Goal: Task Accomplishment & Management: Use online tool/utility

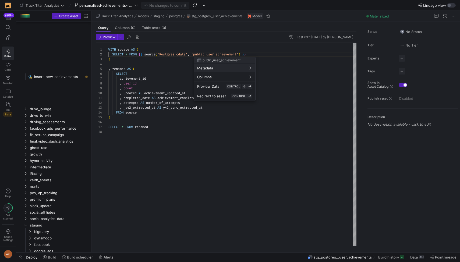
scroll to position [5, 141]
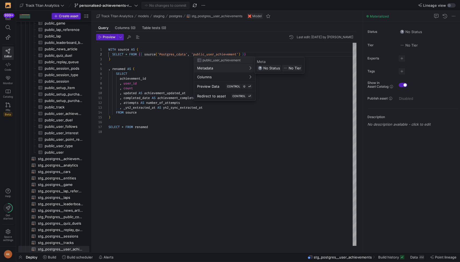
click at [267, 53] on div at bounding box center [230, 131] width 460 height 262
click at [196, 54] on div at bounding box center [230, 131] width 460 height 262
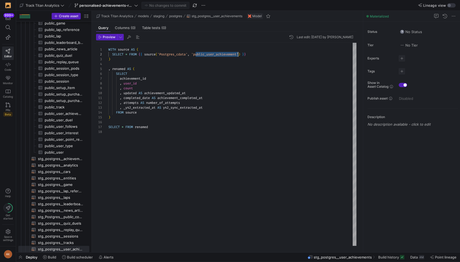
scroll to position [5, 132]
drag, startPoint x: 196, startPoint y: 54, endPoint x: 239, endPoint y: 53, distance: 43.3
click at [239, 53] on div "WITH source AS ( SELECT * FROM { { source ( 'Postgres_cdata' , 'public_user_ach…" at bounding box center [232, 144] width 248 height 203
click at [8, 29] on icon at bounding box center [7, 27] width 5 height 5
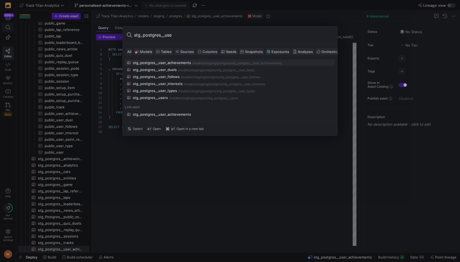
type input "stg_postgres__user"
click at [182, 64] on div "stg_postgres__user_achievements" at bounding box center [162, 63] width 58 height 4
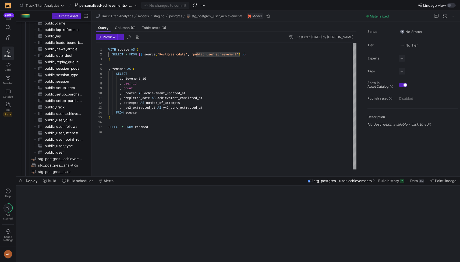
drag, startPoint x: 363, startPoint y: 251, endPoint x: 354, endPoint y: 175, distance: 76.7
click at [354, 175] on div at bounding box center [238, 176] width 444 height 2
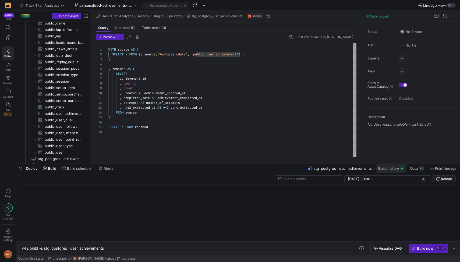
scroll to position [0, 83]
click at [390, 169] on span "Build history" at bounding box center [388, 168] width 21 height 4
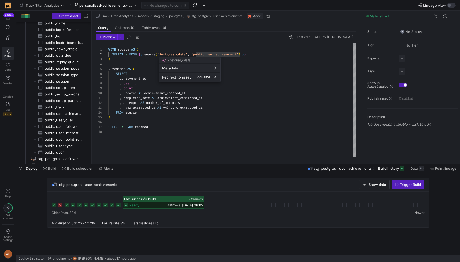
click at [176, 75] on span "Redirect to asset" at bounding box center [176, 77] width 29 height 4
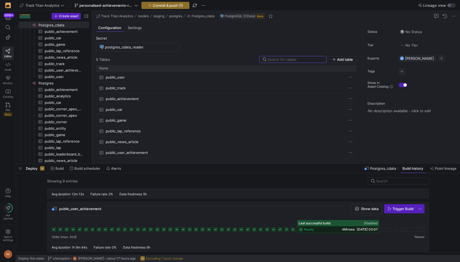
scroll to position [356, 0]
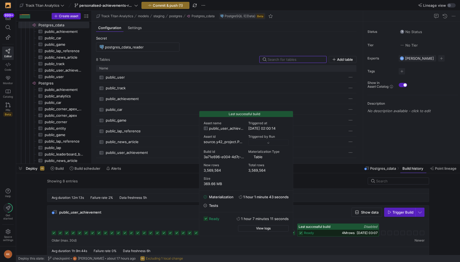
click at [301, 233] on rect at bounding box center [301, 233] width 4 height 4
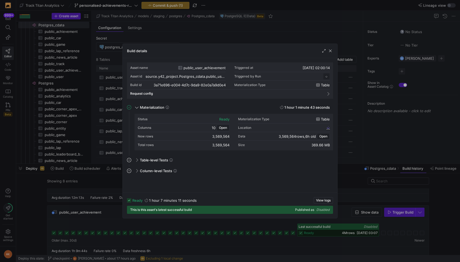
scroll to position [48, 0]
click at [329, 51] on span "button" at bounding box center [330, 50] width 5 height 5
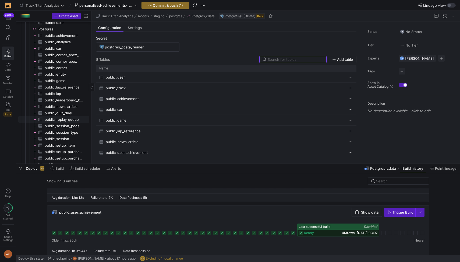
scroll to position [0, 0]
click at [61, 91] on span "public_lap​​​​​​​​​" at bounding box center [64, 93] width 38 height 6
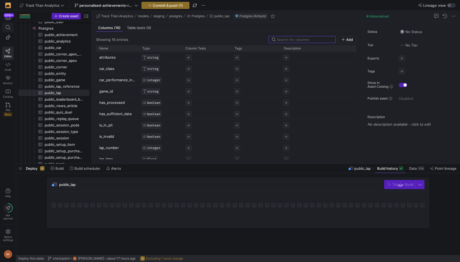
click at [9, 27] on icon at bounding box center [7, 27] width 5 height 5
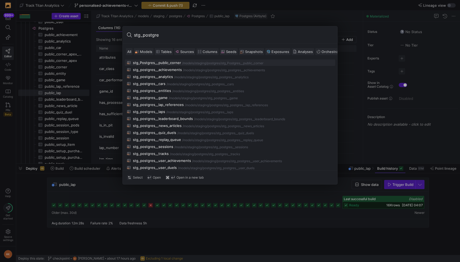
type input "stg_postgres"
click at [93, 104] on div at bounding box center [230, 131] width 460 height 262
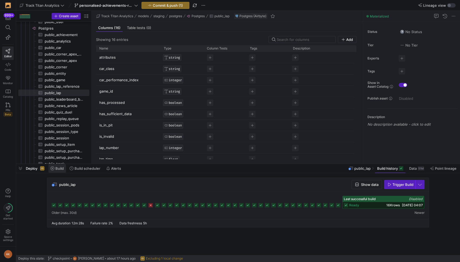
click at [61, 169] on span "Build" at bounding box center [59, 168] width 8 height 4
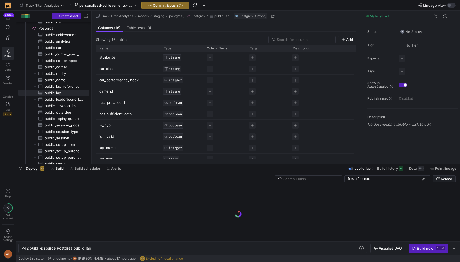
scroll to position [0, 70]
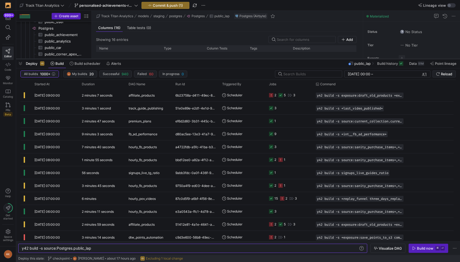
drag, startPoint x: 167, startPoint y: 164, endPoint x: 189, endPoint y: 59, distance: 107.2
click at [189, 59] on div at bounding box center [238, 59] width 444 height 2
click at [168, 84] on span at bounding box center [167, 84] width 4 height 4
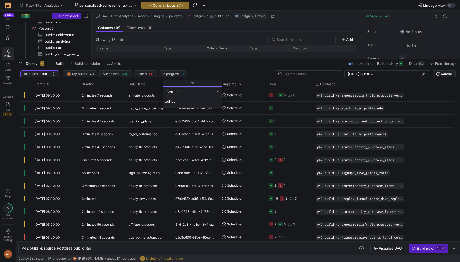
type input "adhoc"
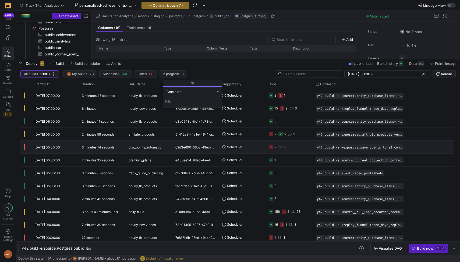
scroll to position [94, 0]
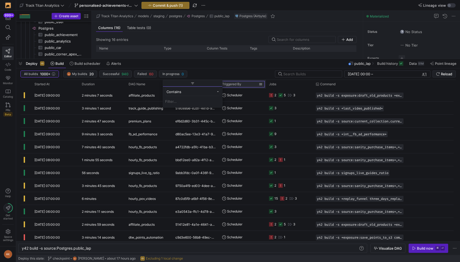
click at [236, 82] on div "Triggered By" at bounding box center [240, 84] width 37 height 6
click at [262, 83] on span at bounding box center [261, 84] width 4 height 4
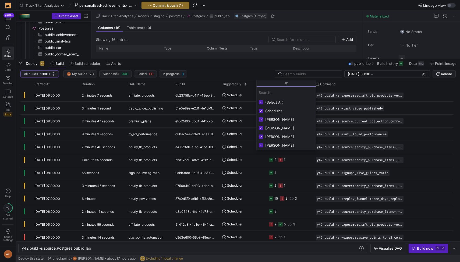
click at [261, 103] on input "Filter List" at bounding box center [261, 102] width 4 height 4
checkbox input "false"
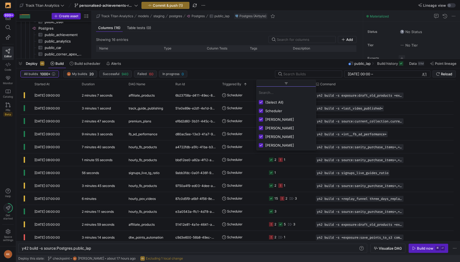
checkbox input "false"
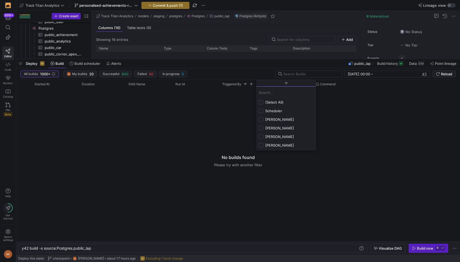
click at [261, 128] on input "Filter List" at bounding box center [261, 128] width 4 height 4
checkbox input "true"
checkbox input "false"
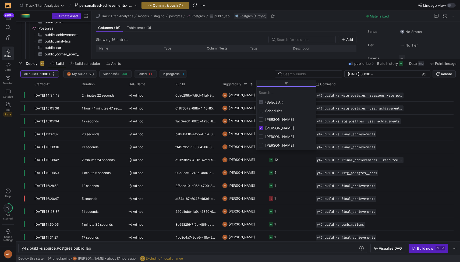
click at [202, 79] on div "All builds 1000+ AK My builds 20 Successful 940 Failed 60 In progress 0 14/07/2…" at bounding box center [237, 74] width 435 height 9
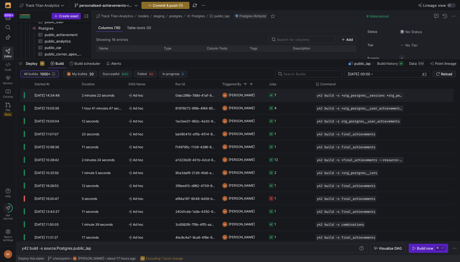
click at [171, 94] on div "Ad hoc" at bounding box center [148, 95] width 47 height 13
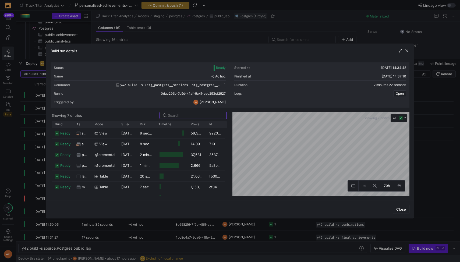
click at [222, 84] on span "button" at bounding box center [222, 84] width 5 height 5
click at [405, 51] on span "button" at bounding box center [406, 50] width 5 height 5
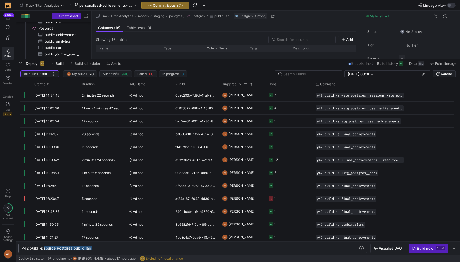
drag, startPoint x: 98, startPoint y: 248, endPoint x: 44, endPoint y: 250, distance: 54.4
click at [44, 250] on div "y42 build -s source:Postgres.public_lap" at bounding box center [190, 248] width 337 height 4
click at [44, 249] on div "y42 build -s y42 build -s +stg_postgres__sessions +stg_postgres__laps" at bounding box center [190, 248] width 337 height 4
type textarea "y42 build -s +stg_postgres__sessions +stg_postgres__laps"
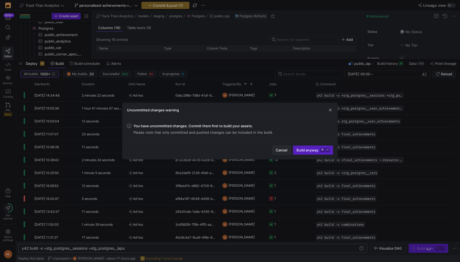
click at [281, 149] on span "Cancel" at bounding box center [282, 150] width 12 height 4
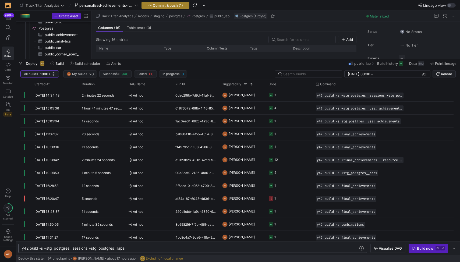
click at [163, 5] on span "Commit & push (1)" at bounding box center [168, 5] width 30 height 4
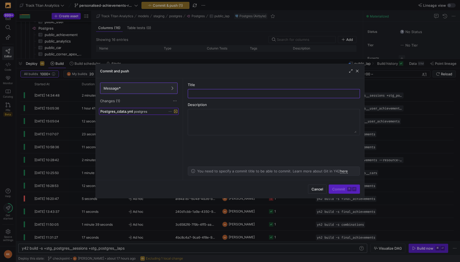
click at [127, 111] on span "Postgres_cdata.yml" at bounding box center [116, 111] width 33 height 4
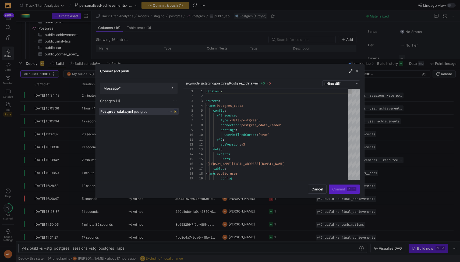
click at [171, 110] on icon at bounding box center [169, 111] width 3 height 3
click at [183, 126] on span "Discard" at bounding box center [178, 127] width 12 height 4
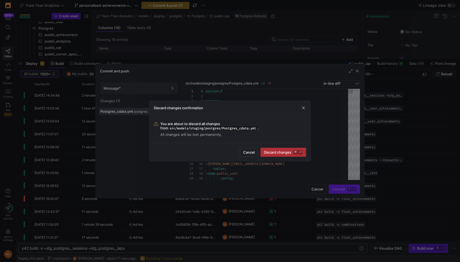
click at [300, 149] on span "submit" at bounding box center [283, 152] width 45 height 9
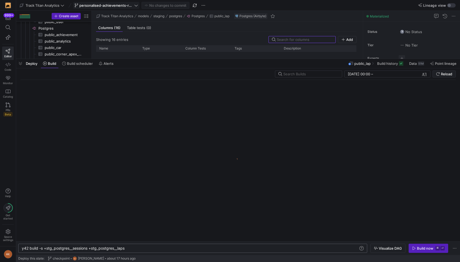
click at [97, 3] on span "personalised-achievements-revamp" at bounding box center [106, 5] width 54 height 4
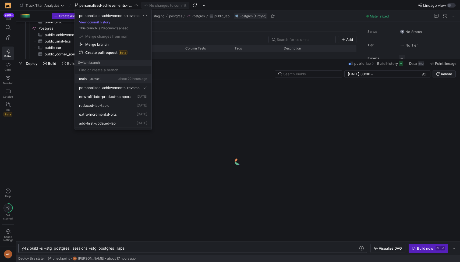
click at [90, 77] on span "default" at bounding box center [95, 79] width 12 height 4
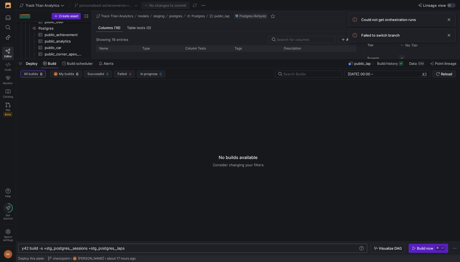
click at [125, 5] on div "personalised-achievements-revamp" at bounding box center [106, 5] width 66 height 7
drag, startPoint x: 156, startPoint y: 58, endPoint x: 157, endPoint y: 152, distance: 93.9
click at [157, 60] on div at bounding box center [238, 59] width 444 height 2
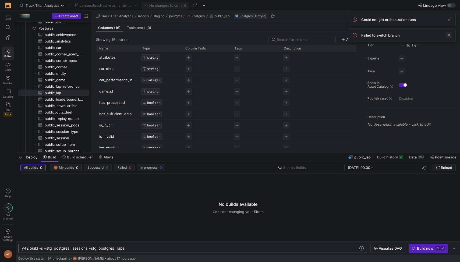
click at [447, 34] on span at bounding box center [449, 35] width 6 height 6
click at [448, 20] on span at bounding box center [449, 19] width 6 height 6
click at [123, 4] on div "personalised-achievements-revamp" at bounding box center [106, 5] width 66 height 7
click at [120, 6] on div "personalised-achievements-revamp" at bounding box center [106, 5] width 66 height 7
